Goal: Find specific page/section: Find specific page/section

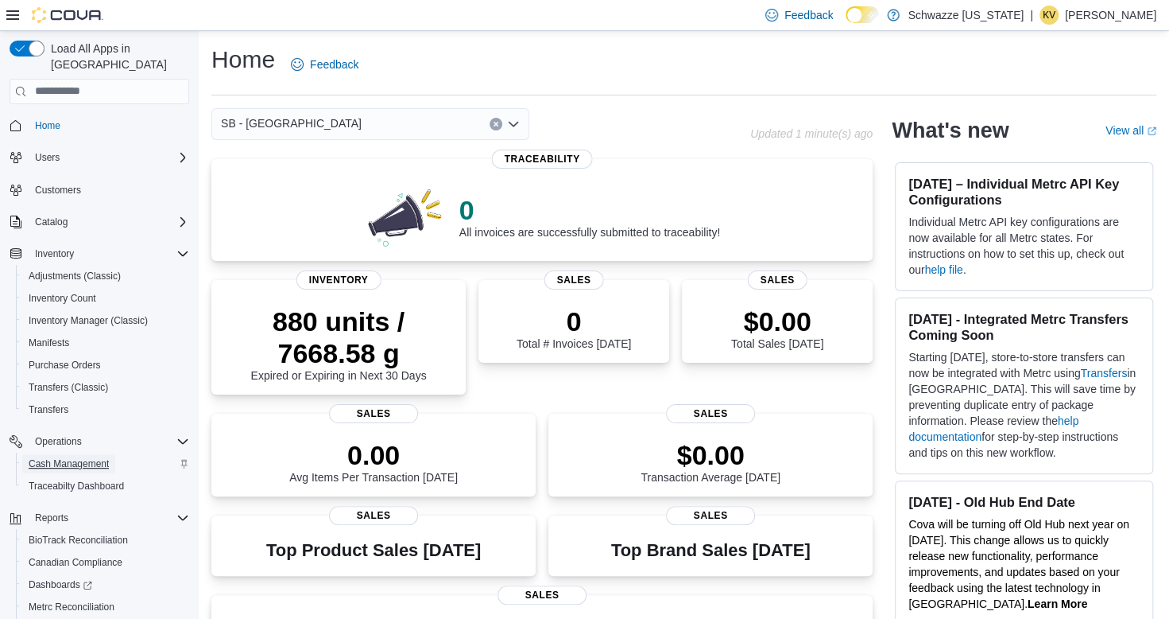
click at [95, 457] on span "Cash Management" at bounding box center [69, 463] width 80 height 13
